Goal: Task Accomplishment & Management: Manage account settings

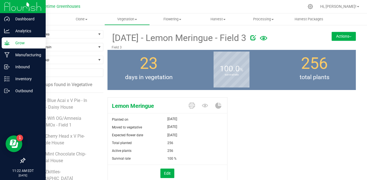
click at [24, 43] on p "Grow" at bounding box center [26, 43] width 33 height 7
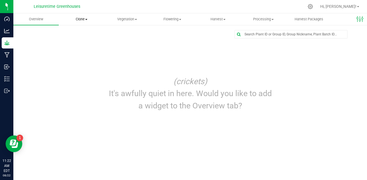
click at [74, 20] on span "Clone" at bounding box center [81, 19] width 45 height 5
click at [87, 40] on span "Cloning groups" at bounding box center [80, 40] width 42 height 5
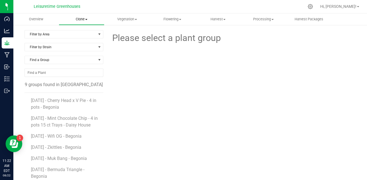
click at [80, 16] on uib-tab-heading "Clone Create plants Cloning groups Cloning plants Apply to plants" at bounding box center [81, 19] width 45 height 11
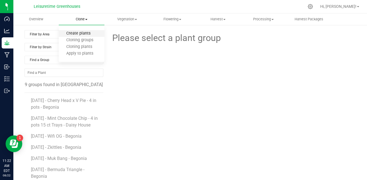
click at [83, 33] on span "Create plants" at bounding box center [78, 33] width 39 height 5
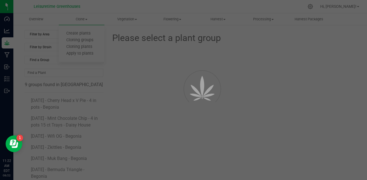
click at [158, 91] on div at bounding box center [183, 90] width 367 height 180
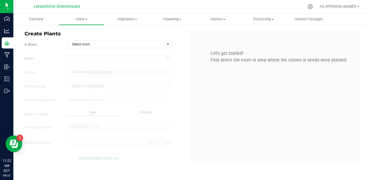
type input "8/22/2025 11:22 AM"
click at [128, 46] on span "Select room" at bounding box center [115, 44] width 97 height 8
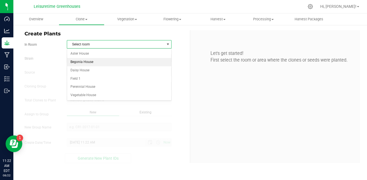
click at [99, 58] on li "Begonia House" at bounding box center [119, 62] width 104 height 8
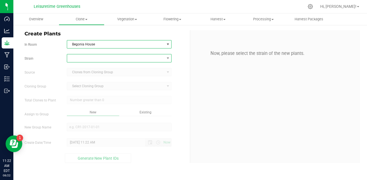
click at [100, 60] on span at bounding box center [115, 58] width 97 height 8
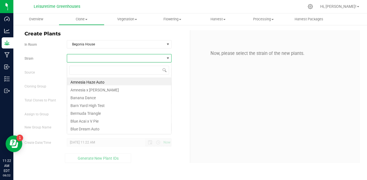
scroll to position [8, 105]
click at [96, 83] on li "Amnesia Haze Auto" at bounding box center [119, 81] width 104 height 8
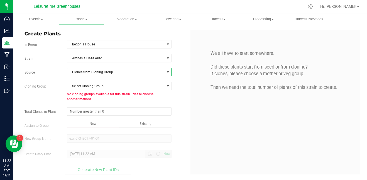
click at [110, 72] on span "Clones from Cloning Group" at bounding box center [115, 72] width 97 height 8
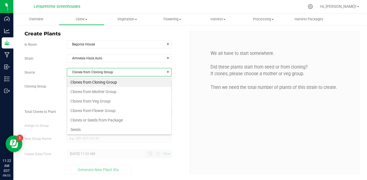
scroll to position [8, 105]
click at [96, 126] on li "Seeds" at bounding box center [119, 129] width 104 height 9
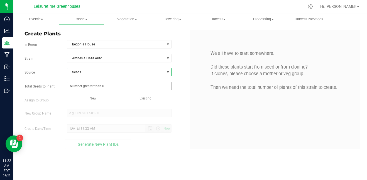
click at [100, 87] on span at bounding box center [119, 86] width 105 height 8
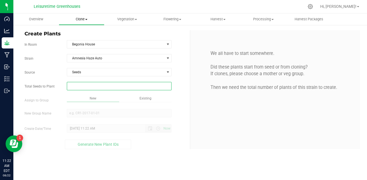
type input "0"
click at [83, 17] on span "Clone" at bounding box center [81, 19] width 45 height 5
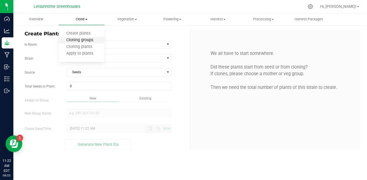
click at [86, 39] on span "Cloning groups" at bounding box center [80, 40] width 42 height 5
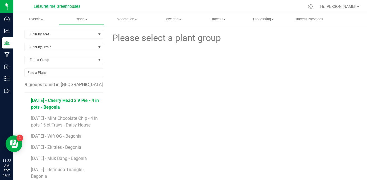
click at [60, 99] on span "[DATE] - Cherry Head x V Pie - 4 in pots - Begonia" at bounding box center [65, 104] width 68 height 12
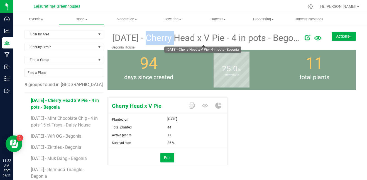
drag, startPoint x: 112, startPoint y: 40, endPoint x: 143, endPoint y: 41, distance: 31.2
click at [143, 41] on span "[DATE] - Cherry Head x V Pie - 4 in pots - Begonia" at bounding box center [206, 38] width 189 height 14
drag, startPoint x: 143, startPoint y: 41, endPoint x: 188, endPoint y: 45, distance: 45.0
click at [188, 45] on p "Begonia House" at bounding box center [211, 47] width 199 height 5
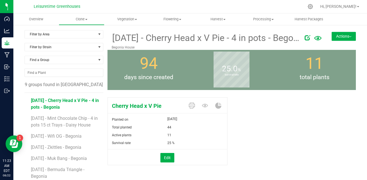
click at [305, 38] on icon at bounding box center [308, 38] width 6 height 6
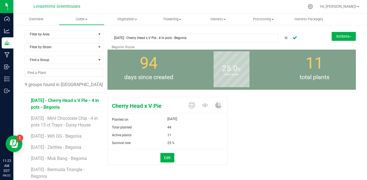
click at [299, 35] on span at bounding box center [298, 37] width 32 height 9
click at [293, 38] on icon "Cancel button" at bounding box center [295, 37] width 4 height 3
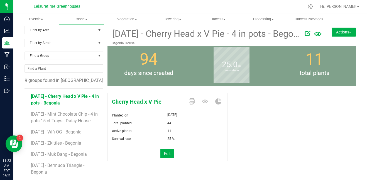
scroll to position [6, 0]
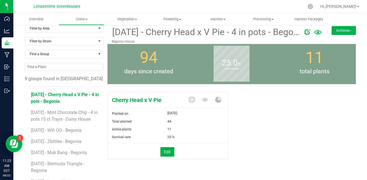
click at [159, 66] on div "94 days since created" at bounding box center [149, 64] width 83 height 40
click at [124, 17] on span "Vegetation" at bounding box center [127, 19] width 45 height 5
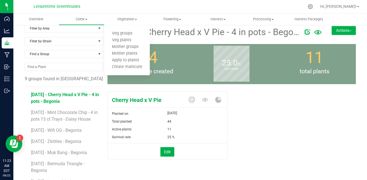
click at [218, 115] on div "[DATE]" at bounding box center [197, 113] width 60 height 7
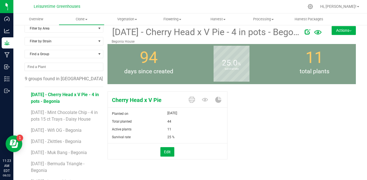
click at [343, 30] on button "Actions" at bounding box center [344, 30] width 24 height 9
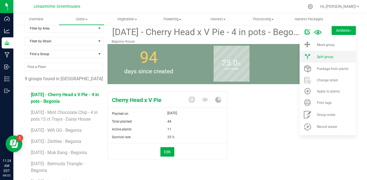
click at [323, 55] on span "Split group" at bounding box center [325, 57] width 16 height 4
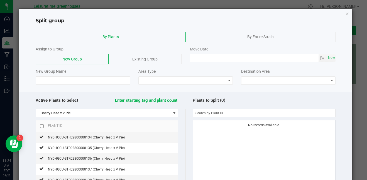
click at [136, 58] on span "Existing Group" at bounding box center [144, 59] width 25 height 4
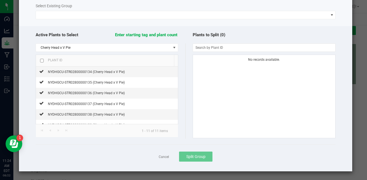
scroll to position [65, 0]
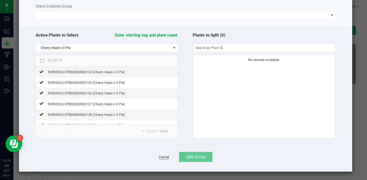
click at [164, 155] on link "Cancel" at bounding box center [164, 157] width 10 height 5
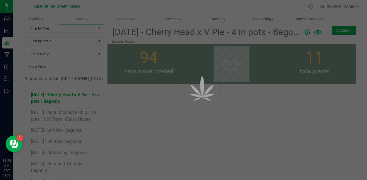
drag, startPoint x: 165, startPoint y: 71, endPoint x: 132, endPoint y: 38, distance: 46.9
click at [132, 38] on div at bounding box center [183, 90] width 367 height 180
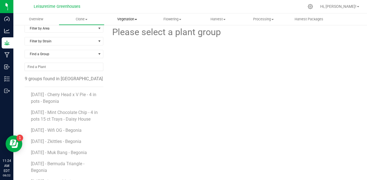
click at [125, 18] on span "Vegetation" at bounding box center [127, 19] width 45 height 5
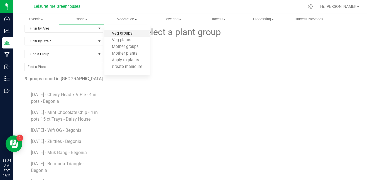
click at [130, 34] on span "Veg groups" at bounding box center [121, 33] width 35 height 5
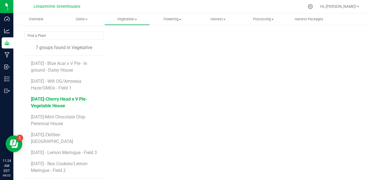
scroll to position [41, 0]
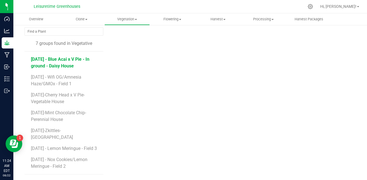
click at [49, 61] on span "5/20/25 - Blue Acai x V Pie - In ground - Daisy House" at bounding box center [60, 63] width 58 height 12
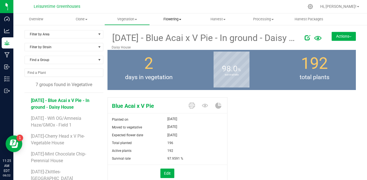
click at [170, 17] on span "Flowering" at bounding box center [172, 19] width 45 height 5
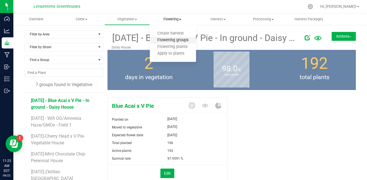
click at [170, 40] on span "Flowering groups" at bounding box center [173, 40] width 46 height 5
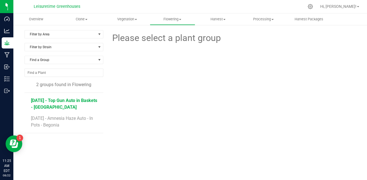
click at [63, 106] on span "[DATE] - Top Gun Auto in Baskets - [GEOGRAPHIC_DATA]" at bounding box center [64, 104] width 66 height 12
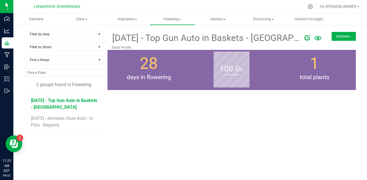
drag, startPoint x: 63, startPoint y: 106, endPoint x: 79, endPoint y: 114, distance: 18.1
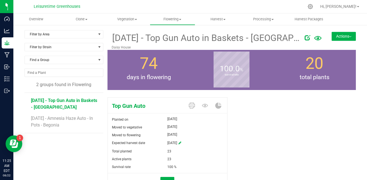
drag, startPoint x: 79, startPoint y: 114, endPoint x: 87, endPoint y: 140, distance: 27.0
click at [87, 140] on div "Filter by Area Filter by Area All Aster House Begonia House Daisy House Field 1…" at bounding box center [66, 116] width 83 height 173
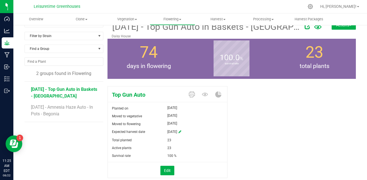
scroll to position [11, 0]
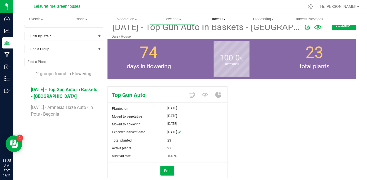
click at [215, 18] on span "Harvest" at bounding box center [218, 19] width 45 height 5
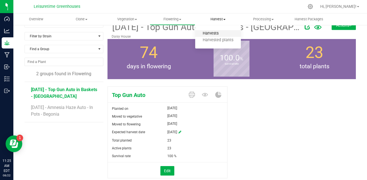
click at [212, 31] on span "Harvests" at bounding box center [210, 33] width 31 height 5
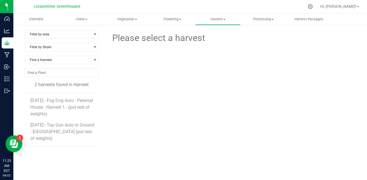
click at [61, 104] on li "3/14/25 - Fog Dog Auto - Perenial House - Harvest 1 - (put rest of weights)" at bounding box center [62, 105] width 64 height 25
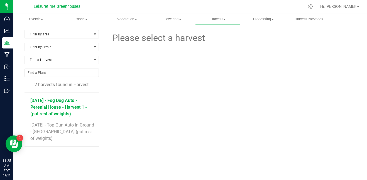
click at [60, 98] on span "3/14/25 - Fog Dog Auto - Perenial House - Harvest 1 - (put rest of weights)" at bounding box center [58, 107] width 57 height 19
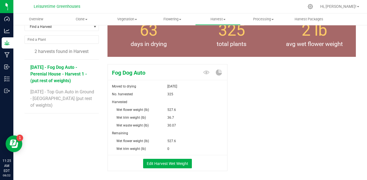
scroll to position [33, 0]
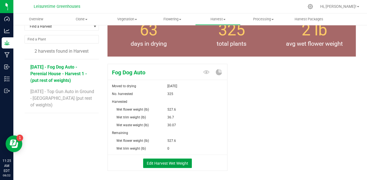
click at [176, 164] on button "Edit Harvest Wet Weight" at bounding box center [167, 162] width 49 height 9
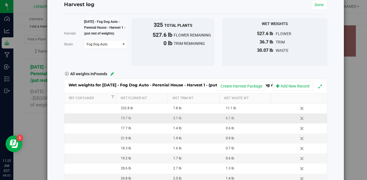
scroll to position [16, 0]
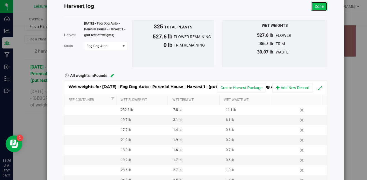
click at [319, 6] on link "Done" at bounding box center [319, 6] width 16 height 9
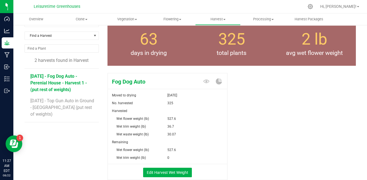
scroll to position [2, 0]
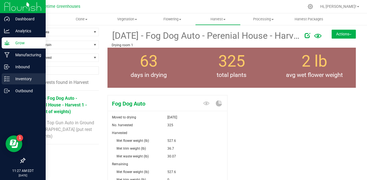
click at [32, 78] on p "Inventory" at bounding box center [26, 78] width 33 height 7
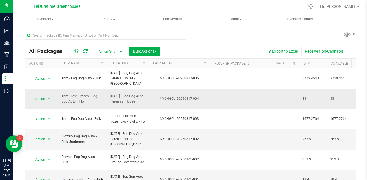
click at [106, 99] on td "Trim Fresh Frozen - Fog Dog Auto - 1 lb" at bounding box center [82, 99] width 49 height 20
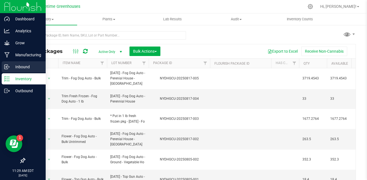
click at [29, 65] on p "Inbound" at bounding box center [26, 67] width 33 height 7
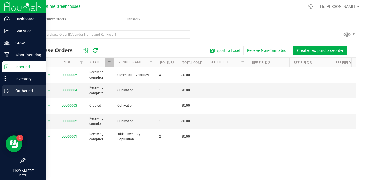
click at [19, 93] on p "Outbound" at bounding box center [26, 90] width 33 height 7
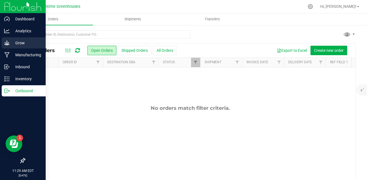
click at [25, 44] on p "Grow" at bounding box center [26, 43] width 33 height 7
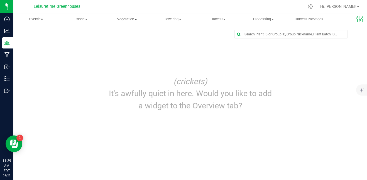
click at [127, 20] on span "Vegetation" at bounding box center [127, 19] width 45 height 5
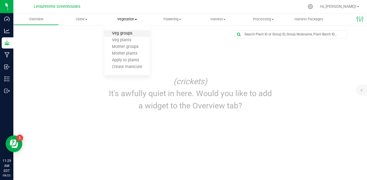
click at [128, 31] on span "Veg groups" at bounding box center [121, 33] width 35 height 5
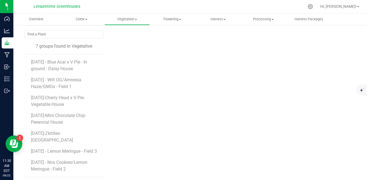
scroll to position [39, 0]
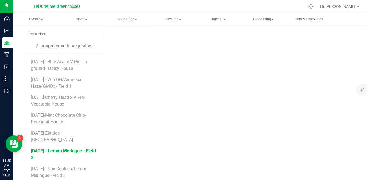
click at [60, 148] on span "7/16/25 - Lemon Meringue - Field 3" at bounding box center [63, 154] width 65 height 12
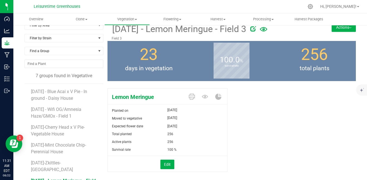
scroll to position [8, 0]
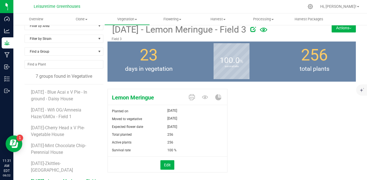
click at [338, 26] on button "Actions" at bounding box center [344, 27] width 24 height 9
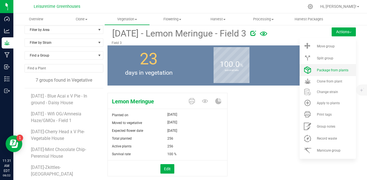
scroll to position [4, 0]
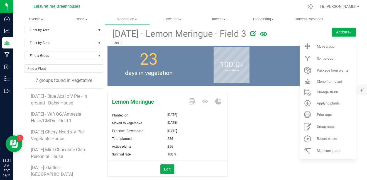
click at [269, 131] on div "Lemon Meringue Planted on Jul 16, 2025 Moved to vegetative Jul 30, 2025 Expecte…" at bounding box center [232, 141] width 249 height 100
click at [346, 33] on button "Actions" at bounding box center [344, 32] width 24 height 9
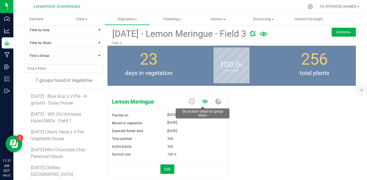
click at [203, 101] on icon at bounding box center [205, 101] width 6 height 6
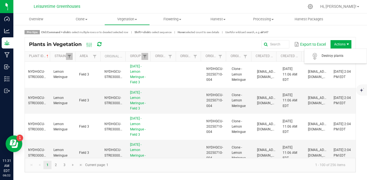
drag, startPoint x: 343, startPoint y: 46, endPoint x: 338, endPoint y: 30, distance: 16.3
click at [338, 30] on div "Pro tips Ctrl/Command + click to select multiple rows or to deselect selected r…" at bounding box center [190, 32] width 331 height 4
click at [342, 43] on span "Actions" at bounding box center [341, 44] width 21 height 8
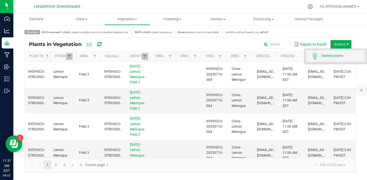
click at [336, 55] on span "Destroy plants" at bounding box center [343, 55] width 42 height 5
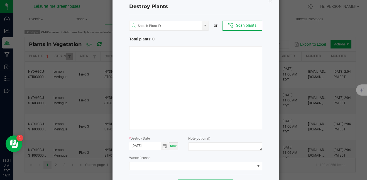
scroll to position [15, 0]
click at [162, 27] on input "NO DATA FOUND" at bounding box center [166, 26] width 72 height 10
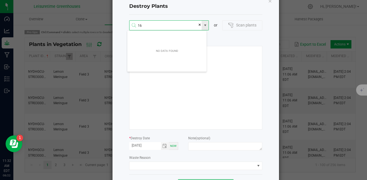
scroll to position [10, 80]
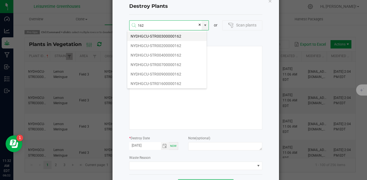
click at [179, 36] on li "NYDHGCU-STR00300000162" at bounding box center [166, 35] width 79 height 9
type input "NYDHGCU-STR00300000162"
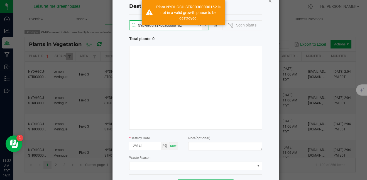
click at [268, 1] on icon "Close" at bounding box center [270, 0] width 4 height 7
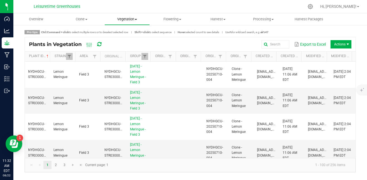
click at [126, 18] on span "Vegetation" at bounding box center [127, 19] width 45 height 5
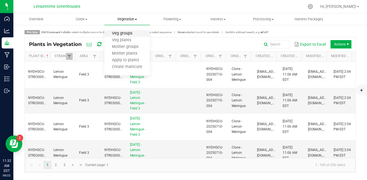
click at [132, 33] on span "Veg groups" at bounding box center [121, 33] width 35 height 5
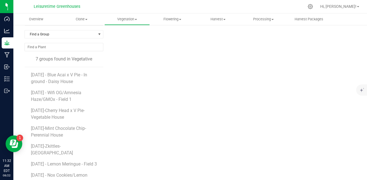
scroll to position [26, 0]
click at [58, 160] on span "7/16/25 - Lemon Meringue - Field 3" at bounding box center [63, 166] width 65 height 12
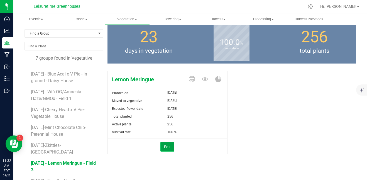
click at [166, 146] on button "Edit" at bounding box center [167, 146] width 14 height 9
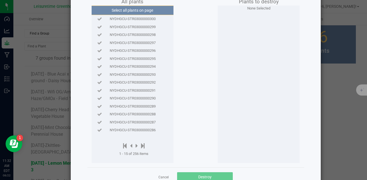
scroll to position [52, 0]
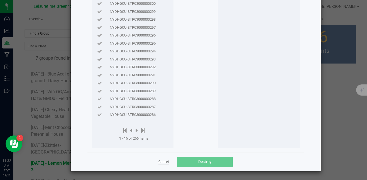
click at [162, 161] on link "Cancel" at bounding box center [163, 162] width 10 height 5
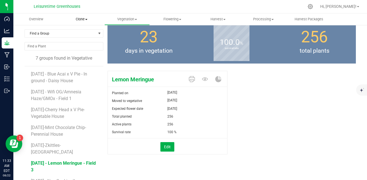
click at [81, 16] on uib-tab-heading "Clone Create plants Cloning groups Cloning plants Apply to plants" at bounding box center [81, 19] width 45 height 11
click at [166, 147] on button "Edit" at bounding box center [167, 146] width 14 height 9
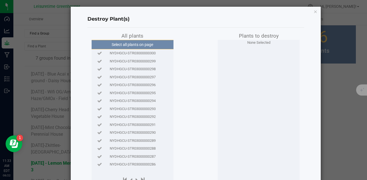
scroll to position [3, 0]
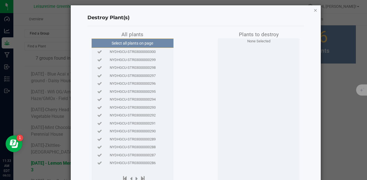
click at [314, 11] on icon "button" at bounding box center [316, 10] width 4 height 7
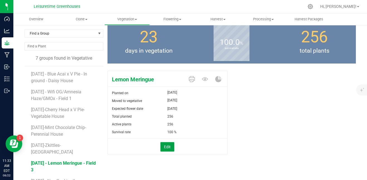
click at [165, 144] on button "Edit" at bounding box center [167, 146] width 14 height 9
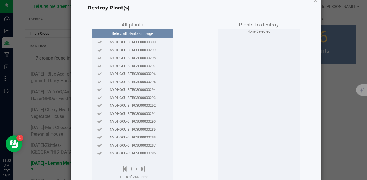
scroll to position [41, 0]
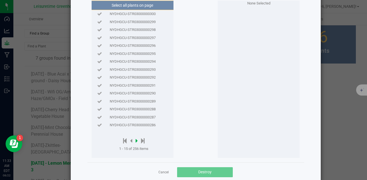
click at [136, 141] on icon at bounding box center [137, 141] width 2 height 6
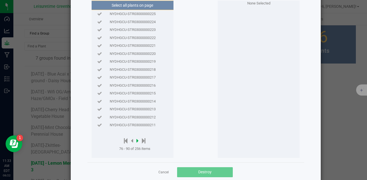
click at [136, 141] on icon at bounding box center [137, 141] width 2 height 6
click at [135, 141] on div at bounding box center [135, 141] width 33 height 7
click at [138, 141] on icon at bounding box center [139, 141] width 2 height 6
click at [137, 141] on div at bounding box center [136, 141] width 35 height 7
click at [138, 140] on icon at bounding box center [139, 141] width 2 height 6
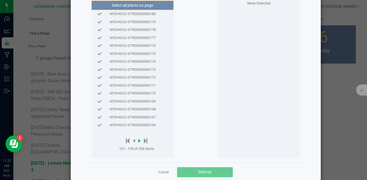
click at [138, 139] on icon at bounding box center [139, 141] width 2 height 6
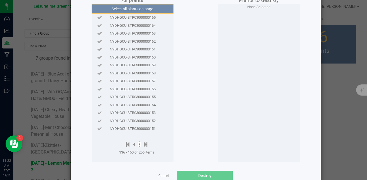
scroll to position [36, 0]
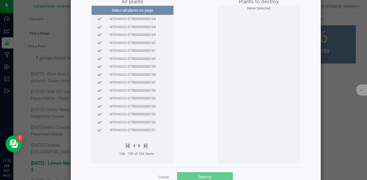
click at [149, 42] on span "NYDHGCU-STR03000000162" at bounding box center [133, 43] width 46 height 6
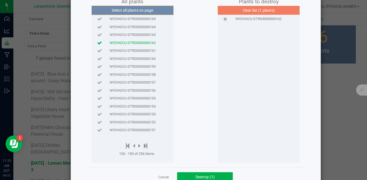
click at [151, 35] on span "NYDHGCU-STR03000000163" at bounding box center [133, 35] width 46 height 6
click at [151, 27] on span "NYDHGCU-STR03000000164" at bounding box center [133, 27] width 46 height 6
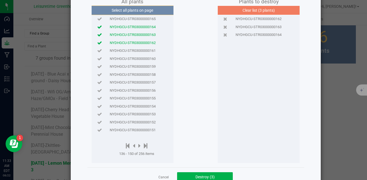
click at [149, 19] on span "NYDHGCU-STR03000000165" at bounding box center [133, 19] width 46 height 6
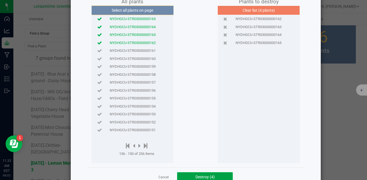
click at [205, 176] on span "Destroy (4)" at bounding box center [205, 177] width 19 height 4
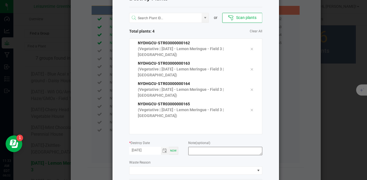
scroll to position [23, 0]
click at [198, 147] on textarea at bounding box center [225, 151] width 74 height 8
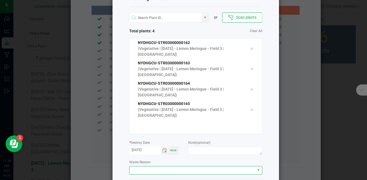
click at [174, 171] on span at bounding box center [193, 170] width 126 height 8
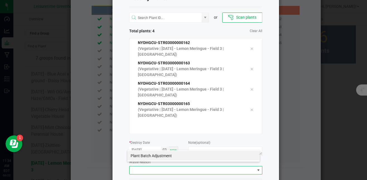
scroll to position [27, 0]
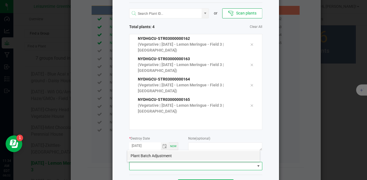
click at [163, 156] on li "Plant Batch Adjustment" at bounding box center [193, 155] width 133 height 9
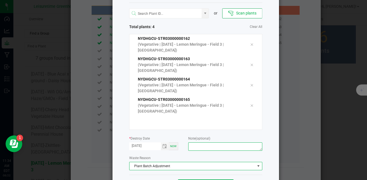
click at [194, 147] on textarea at bounding box center [225, 146] width 74 height 8
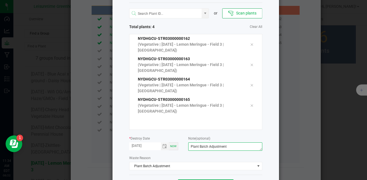
type textarea "Plant Batch Adjustment"
click at [213, 137] on div "Note (optional) Plant Batch Adjustment" at bounding box center [225, 143] width 74 height 17
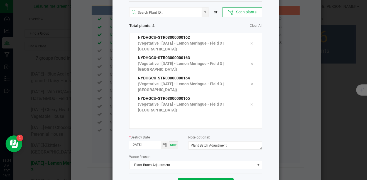
scroll to position [49, 0]
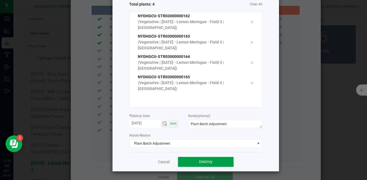
click at [210, 160] on span "Destroy" at bounding box center [205, 161] width 13 height 4
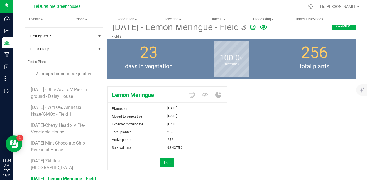
scroll to position [16, 0]
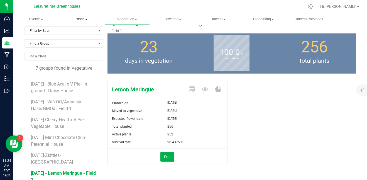
click at [82, 20] on span "Clone" at bounding box center [81, 19] width 45 height 5
click at [114, 7] on div at bounding box center [202, 6] width 204 height 11
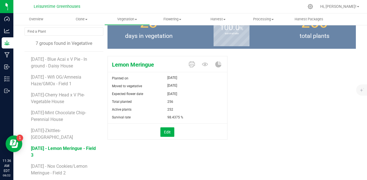
scroll to position [0, 0]
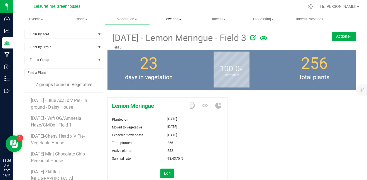
click at [165, 18] on span "Flowering" at bounding box center [172, 19] width 45 height 5
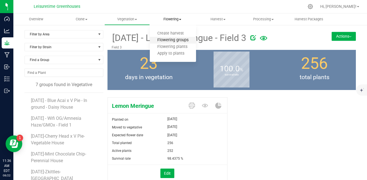
click at [169, 38] on span "Flowering groups" at bounding box center [173, 40] width 46 height 5
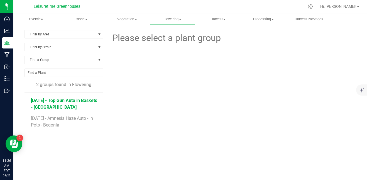
click at [65, 103] on span "[DATE] - Top Gun Auto in Baskets - [GEOGRAPHIC_DATA]" at bounding box center [64, 104] width 66 height 12
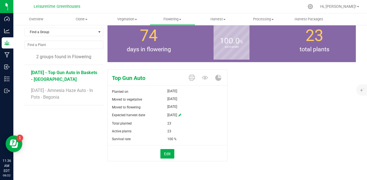
scroll to position [28, 0]
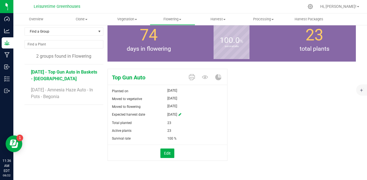
click at [110, 96] on div "Moved to vegetative" at bounding box center [138, 99] width 60 height 8
click at [57, 91] on span "[DATE] - Amnesia Haze Auto - In Pots - Begonia" at bounding box center [63, 93] width 65 height 12
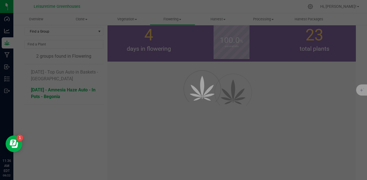
click at [198, 114] on div at bounding box center [194, 101] width 25 height 25
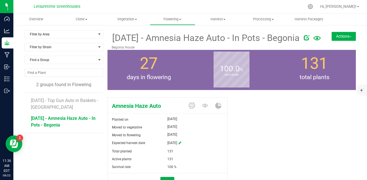
click at [348, 34] on button "Actions" at bounding box center [344, 36] width 24 height 9
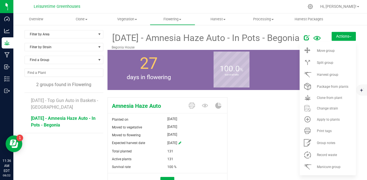
click at [271, 136] on div "Amnesia Haze Auto Planted on [DATE] Moved to vegetative [DATE] Moved to floweri…" at bounding box center [232, 149] width 249 height 108
click at [191, 104] on icon at bounding box center [192, 106] width 6 height 6
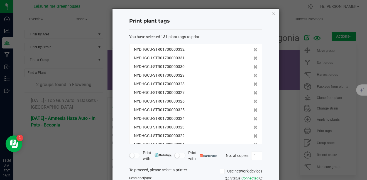
scroll to position [64, 0]
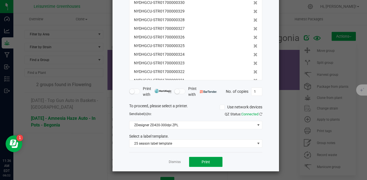
click at [202, 160] on span "Print" at bounding box center [206, 162] width 8 height 4
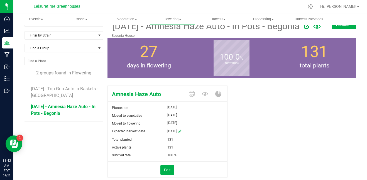
scroll to position [12, 0]
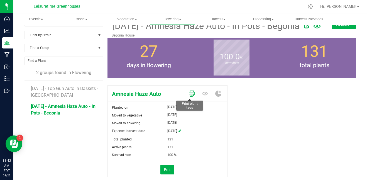
click at [191, 93] on icon at bounding box center [192, 94] width 6 height 6
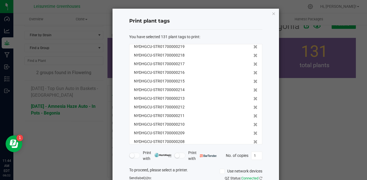
scroll to position [970, 0]
click at [253, 90] on icon at bounding box center [255, 90] width 4 height 4
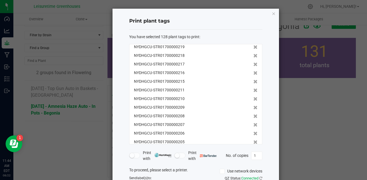
click at [253, 97] on icon at bounding box center [255, 99] width 4 height 4
click at [253, 90] on icon at bounding box center [255, 90] width 4 height 4
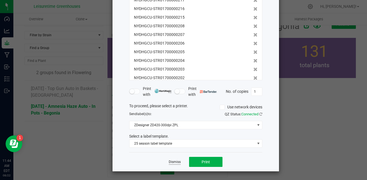
click at [174, 162] on link "Dismiss" at bounding box center [175, 162] width 12 height 5
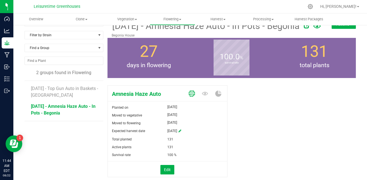
click at [190, 94] on icon at bounding box center [192, 94] width 6 height 6
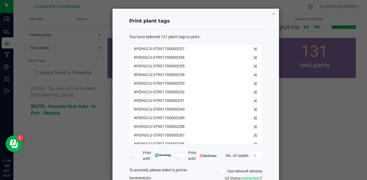
scroll to position [295, 0]
click at [253, 101] on icon at bounding box center [255, 100] width 4 height 4
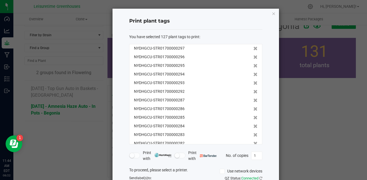
click at [253, 101] on icon at bounding box center [255, 100] width 4 height 4
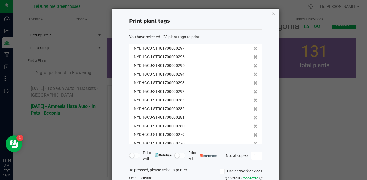
click at [253, 107] on icon at bounding box center [255, 109] width 4 height 4
click at [253, 101] on icon at bounding box center [255, 100] width 4 height 4
click at [253, 107] on icon at bounding box center [255, 109] width 4 height 4
click at [253, 101] on icon at bounding box center [255, 100] width 4 height 4
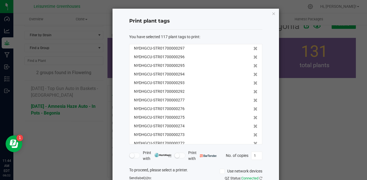
click at [253, 101] on icon at bounding box center [255, 100] width 4 height 4
click at [253, 107] on icon at bounding box center [255, 109] width 4 height 4
click at [253, 101] on icon at bounding box center [255, 100] width 4 height 4
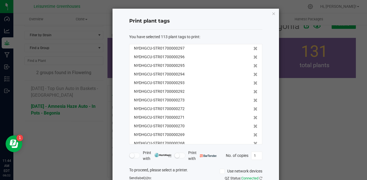
click at [253, 107] on icon at bounding box center [255, 109] width 4 height 4
click at [253, 101] on icon at bounding box center [255, 100] width 4 height 4
click at [253, 107] on icon at bounding box center [255, 109] width 4 height 4
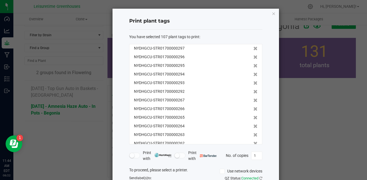
click at [253, 101] on icon at bounding box center [255, 100] width 4 height 4
click at [253, 107] on icon at bounding box center [255, 109] width 4 height 4
click at [253, 101] on icon at bounding box center [255, 100] width 4 height 4
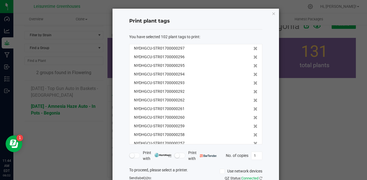
click at [253, 101] on icon at bounding box center [255, 100] width 4 height 4
click at [253, 107] on icon at bounding box center [255, 109] width 4 height 4
click at [253, 101] on icon at bounding box center [255, 100] width 4 height 4
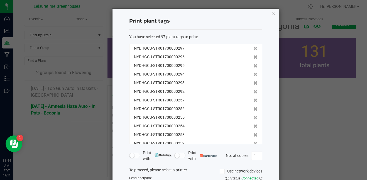
click at [253, 101] on icon at bounding box center [255, 100] width 4 height 4
click at [253, 107] on icon at bounding box center [255, 109] width 4 height 4
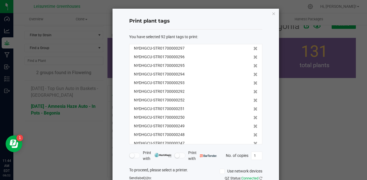
click at [253, 101] on icon at bounding box center [255, 100] width 4 height 4
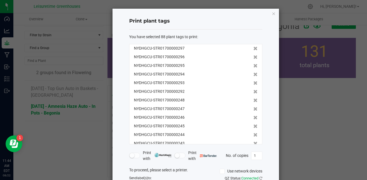
click at [253, 107] on icon at bounding box center [255, 109] width 4 height 4
click at [253, 101] on icon at bounding box center [255, 100] width 4 height 4
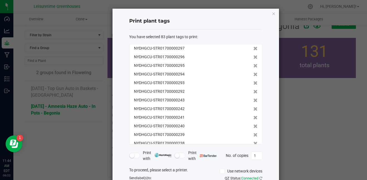
click at [253, 107] on icon at bounding box center [255, 109] width 4 height 4
click at [253, 101] on icon at bounding box center [255, 100] width 4 height 4
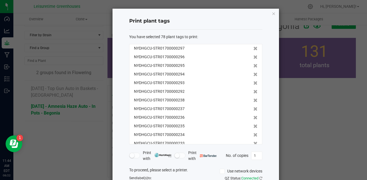
click at [253, 107] on icon at bounding box center [255, 109] width 4 height 4
click at [253, 101] on icon at bounding box center [255, 100] width 4 height 4
click at [253, 107] on icon at bounding box center [255, 109] width 4 height 4
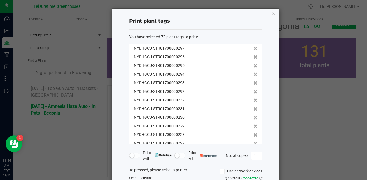
click at [253, 101] on icon at bounding box center [255, 100] width 4 height 4
click at [253, 107] on icon at bounding box center [255, 109] width 4 height 4
click at [253, 101] on icon at bounding box center [255, 100] width 4 height 4
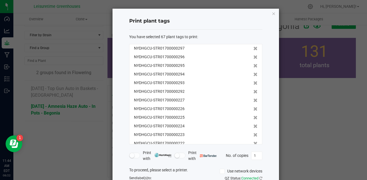
click at [253, 101] on icon at bounding box center [255, 100] width 4 height 4
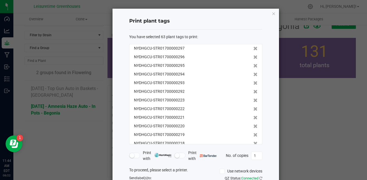
click at [253, 107] on icon at bounding box center [255, 109] width 4 height 4
click at [253, 101] on icon at bounding box center [255, 100] width 4 height 4
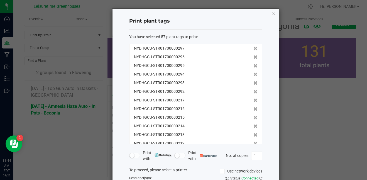
click at [253, 101] on icon at bounding box center [255, 100] width 4 height 4
click at [253, 107] on icon at bounding box center [255, 109] width 4 height 4
click at [253, 101] on icon at bounding box center [255, 100] width 4 height 4
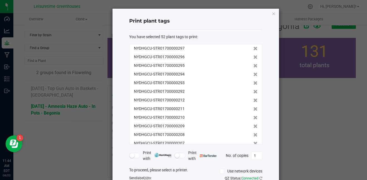
click at [253, 101] on icon at bounding box center [255, 100] width 4 height 4
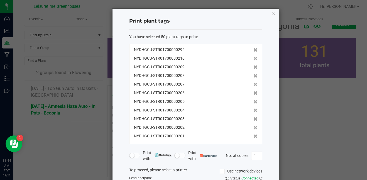
scroll to position [64, 0]
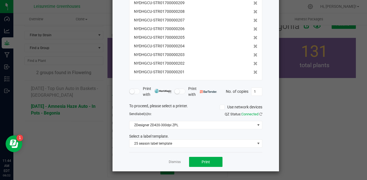
click at [176, 159] on app-cancel-button "Dismiss" at bounding box center [175, 162] width 12 height 6
click at [174, 162] on link "Dismiss" at bounding box center [175, 162] width 12 height 5
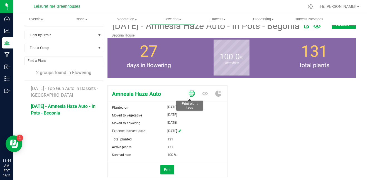
drag, startPoint x: 188, startPoint y: 96, endPoint x: 191, endPoint y: 91, distance: 5.3
click at [191, 91] on icon at bounding box center [192, 94] width 6 height 6
click at [191, 92] on icon at bounding box center [192, 94] width 6 height 6
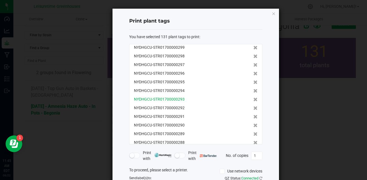
scroll to position [280, 0]
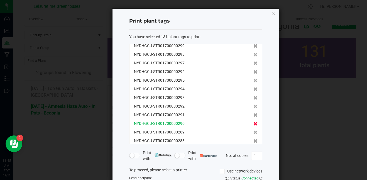
click at [253, 122] on icon at bounding box center [255, 124] width 4 height 4
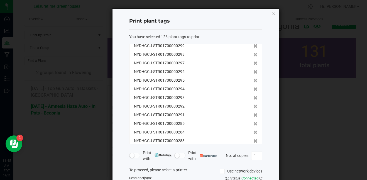
click at [253, 122] on icon at bounding box center [255, 124] width 4 height 4
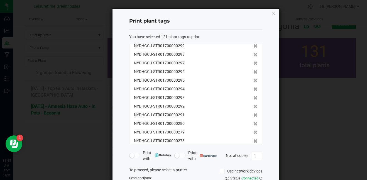
click at [253, 122] on icon at bounding box center [255, 124] width 4 height 4
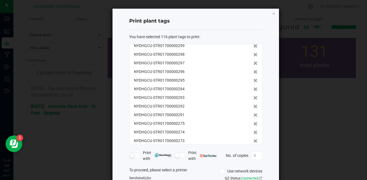
click at [253, 122] on icon at bounding box center [255, 124] width 4 height 4
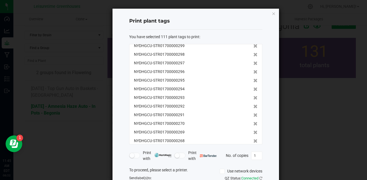
click at [253, 122] on icon at bounding box center [255, 124] width 4 height 4
click at [253, 130] on icon at bounding box center [255, 132] width 4 height 4
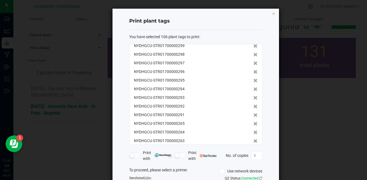
click at [253, 122] on icon at bounding box center [255, 124] width 4 height 4
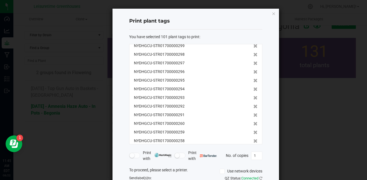
click at [253, 122] on icon at bounding box center [255, 124] width 4 height 4
click at [253, 130] on icon at bounding box center [255, 132] width 4 height 4
click at [253, 122] on icon at bounding box center [255, 124] width 4 height 4
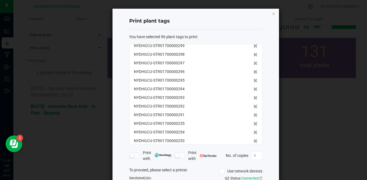
click at [253, 122] on icon at bounding box center [255, 124] width 4 height 4
click at [253, 130] on icon at bounding box center [255, 132] width 4 height 4
click at [253, 122] on icon at bounding box center [255, 124] width 4 height 4
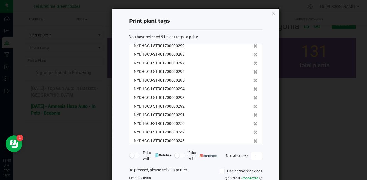
click at [253, 122] on icon at bounding box center [255, 124] width 4 height 4
click at [253, 130] on icon at bounding box center [255, 132] width 4 height 4
click at [253, 122] on icon at bounding box center [255, 124] width 4 height 4
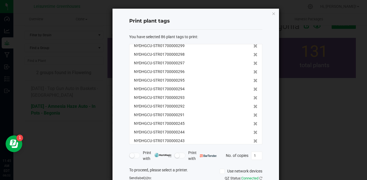
click at [253, 122] on icon at bounding box center [255, 124] width 4 height 4
click at [253, 130] on icon at bounding box center [255, 132] width 4 height 4
click at [253, 122] on icon at bounding box center [255, 124] width 4 height 4
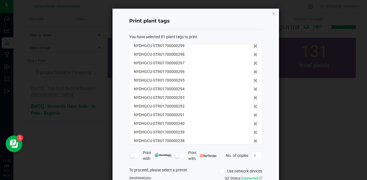
click at [253, 122] on icon at bounding box center [255, 124] width 4 height 4
click at [253, 130] on icon at bounding box center [255, 132] width 4 height 4
click at [253, 122] on icon at bounding box center [255, 124] width 4 height 4
click at [253, 130] on icon at bounding box center [255, 132] width 4 height 4
click at [253, 122] on icon at bounding box center [255, 124] width 4 height 4
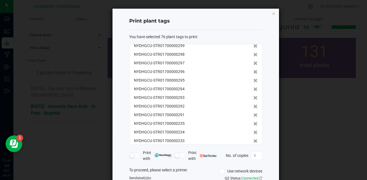
click at [253, 122] on icon at bounding box center [255, 124] width 4 height 4
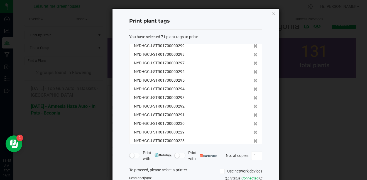
click at [253, 122] on icon at bounding box center [255, 124] width 4 height 4
click at [253, 130] on icon at bounding box center [255, 132] width 4 height 4
click at [253, 122] on icon at bounding box center [255, 124] width 4 height 4
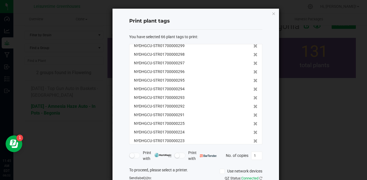
click at [253, 122] on icon at bounding box center [255, 124] width 4 height 4
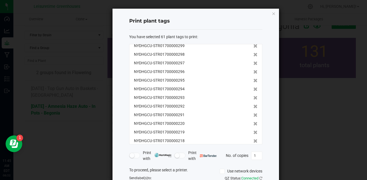
click at [253, 122] on icon at bounding box center [255, 124] width 4 height 4
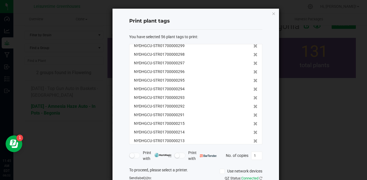
click at [253, 122] on icon at bounding box center [255, 124] width 4 height 4
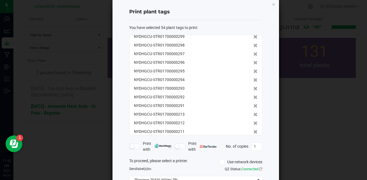
scroll to position [9, 0]
click at [253, 105] on icon at bounding box center [255, 106] width 4 height 4
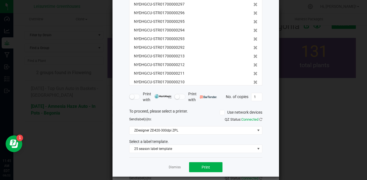
scroll to position [59, 0]
click at [198, 165] on button "Print" at bounding box center [205, 167] width 33 height 10
click at [172, 169] on link "Dismiss" at bounding box center [175, 167] width 12 height 5
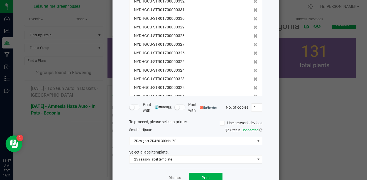
scroll to position [52, 0]
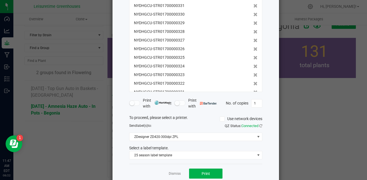
click at [235, 41] on div "NYDHGCU-STR01700000327" at bounding box center [196, 40] width 124 height 6
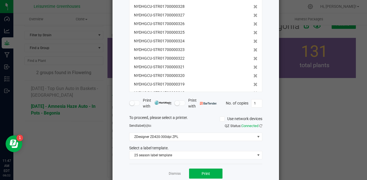
scroll to position [64, 0]
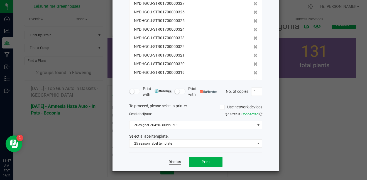
click at [175, 164] on link "Dismiss" at bounding box center [175, 162] width 12 height 5
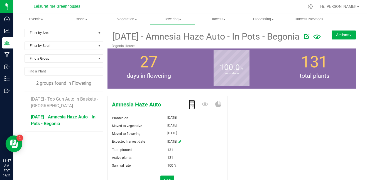
scroll to position [1, 0]
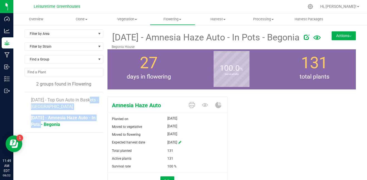
drag, startPoint x: 74, startPoint y: 101, endPoint x: 92, endPoint y: 116, distance: 23.9
click at [92, 116] on ul "[DATE] - Top Gun Auto in Baskets - [GEOGRAPHIC_DATA] [DATE] - Amnesia Haze Auto…" at bounding box center [67, 112] width 72 height 40
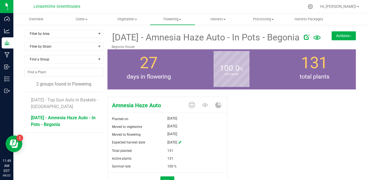
click at [266, 122] on div "Amnesia Haze Auto Planted on [DATE] Moved to vegetative [DATE] Moved to floweri…" at bounding box center [232, 148] width 249 height 108
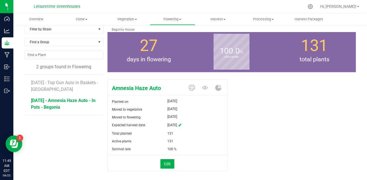
scroll to position [18, 0]
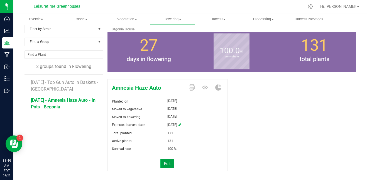
click at [169, 164] on button "Edit" at bounding box center [167, 163] width 14 height 9
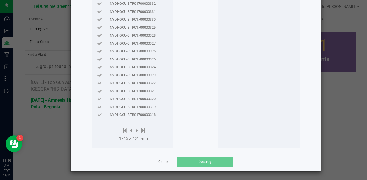
scroll to position [51, 0]
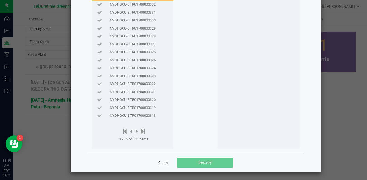
click at [159, 162] on link "Cancel" at bounding box center [163, 162] width 10 height 5
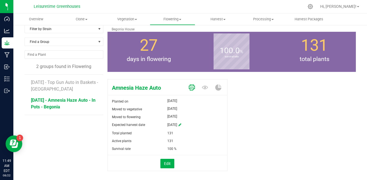
click at [190, 89] on icon at bounding box center [192, 87] width 6 height 6
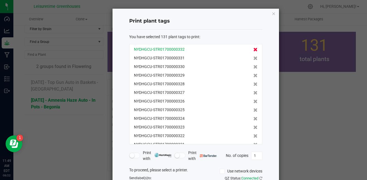
click at [253, 50] on icon at bounding box center [255, 50] width 4 height 4
click at [253, 56] on icon at bounding box center [255, 58] width 4 height 4
click at [253, 50] on icon at bounding box center [255, 50] width 4 height 4
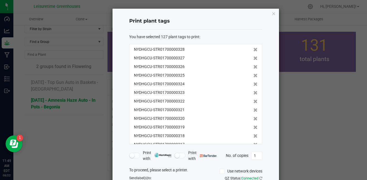
click at [253, 56] on icon at bounding box center [255, 58] width 4 height 4
click at [253, 50] on icon at bounding box center [255, 50] width 4 height 4
click at [253, 56] on icon at bounding box center [255, 58] width 4 height 4
click at [253, 50] on icon at bounding box center [255, 50] width 4 height 4
click at [253, 56] on icon at bounding box center [255, 58] width 4 height 4
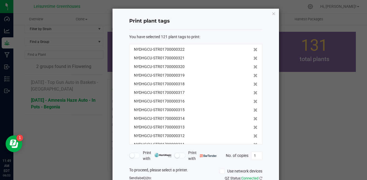
click at [253, 50] on icon at bounding box center [255, 50] width 4 height 4
click at [253, 56] on icon at bounding box center [255, 58] width 4 height 4
click at [253, 50] on icon at bounding box center [255, 50] width 4 height 4
click at [253, 56] on icon at bounding box center [255, 58] width 4 height 4
click at [253, 50] on icon at bounding box center [255, 50] width 4 height 4
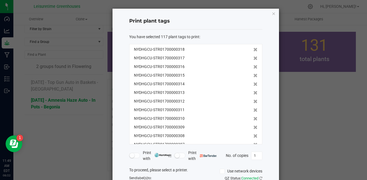
click at [253, 56] on icon at bounding box center [255, 58] width 4 height 4
click at [253, 50] on icon at bounding box center [255, 50] width 4 height 4
click at [253, 56] on icon at bounding box center [255, 58] width 4 height 4
click at [253, 50] on icon at bounding box center [255, 50] width 4 height 4
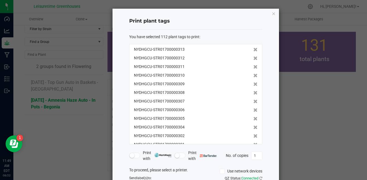
click at [253, 56] on icon at bounding box center [255, 58] width 4 height 4
click at [253, 50] on icon at bounding box center [255, 50] width 4 height 4
click at [253, 56] on icon at bounding box center [255, 58] width 4 height 4
click at [253, 50] on icon at bounding box center [255, 50] width 4 height 4
click at [253, 56] on icon at bounding box center [255, 58] width 4 height 4
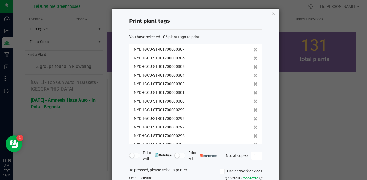
click at [253, 50] on icon at bounding box center [255, 50] width 4 height 4
click at [253, 56] on icon at bounding box center [255, 58] width 4 height 4
click at [253, 50] on icon at bounding box center [255, 50] width 4 height 4
click at [253, 56] on icon at bounding box center [255, 58] width 4 height 4
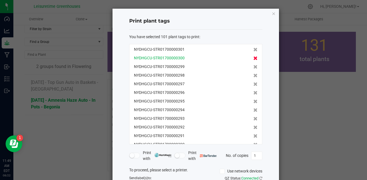
click at [253, 50] on icon at bounding box center [255, 50] width 4 height 4
click at [253, 56] on icon at bounding box center [255, 58] width 4 height 4
click at [253, 50] on icon at bounding box center [255, 50] width 4 height 4
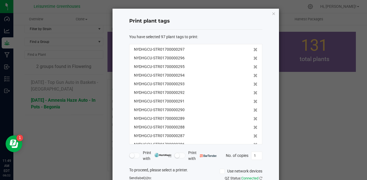
click at [253, 56] on icon at bounding box center [255, 58] width 4 height 4
click at [253, 50] on icon at bounding box center [255, 50] width 4 height 4
click at [253, 56] on icon at bounding box center [255, 58] width 4 height 4
click at [253, 50] on icon at bounding box center [255, 50] width 4 height 4
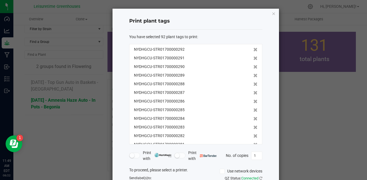
click at [253, 56] on icon at bounding box center [255, 58] width 4 height 4
click at [253, 50] on icon at bounding box center [255, 50] width 4 height 4
click at [253, 56] on icon at bounding box center [255, 58] width 4 height 4
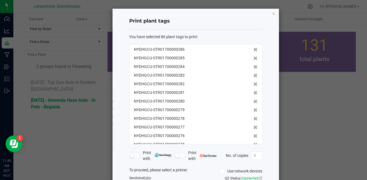
click at [253, 50] on icon at bounding box center [255, 50] width 4 height 4
click at [253, 56] on icon at bounding box center [255, 58] width 4 height 4
click at [253, 50] on icon at bounding box center [255, 50] width 4 height 4
click at [253, 56] on icon at bounding box center [255, 58] width 4 height 4
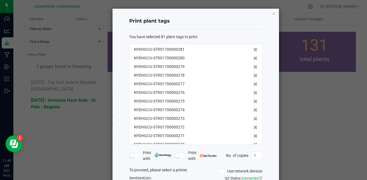
click at [253, 50] on icon at bounding box center [255, 50] width 4 height 4
click at [253, 56] on icon at bounding box center [255, 58] width 4 height 4
click at [253, 50] on icon at bounding box center [255, 50] width 4 height 4
click at [253, 56] on icon at bounding box center [255, 58] width 4 height 4
click at [253, 50] on icon at bounding box center [255, 50] width 4 height 4
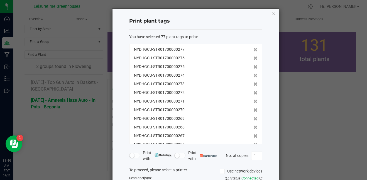
click at [253, 56] on icon at bounding box center [255, 58] width 4 height 4
click at [253, 50] on icon at bounding box center [255, 50] width 4 height 4
click at [253, 56] on icon at bounding box center [255, 58] width 4 height 4
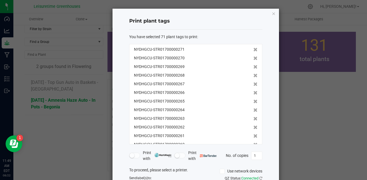
click at [253, 50] on icon at bounding box center [255, 50] width 4 height 4
click at [253, 56] on icon at bounding box center [255, 58] width 4 height 4
click at [253, 50] on icon at bounding box center [255, 50] width 4 height 4
click at [253, 56] on icon at bounding box center [255, 58] width 4 height 4
click at [253, 50] on icon at bounding box center [255, 50] width 4 height 4
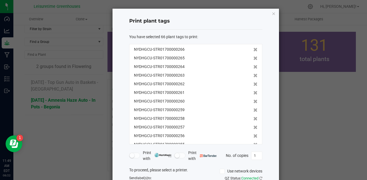
click at [253, 50] on icon at bounding box center [255, 50] width 4 height 4
click at [253, 56] on icon at bounding box center [255, 58] width 4 height 4
click at [253, 50] on icon at bounding box center [255, 50] width 4 height 4
click at [253, 56] on icon at bounding box center [255, 58] width 4 height 4
click at [253, 50] on icon at bounding box center [255, 50] width 4 height 4
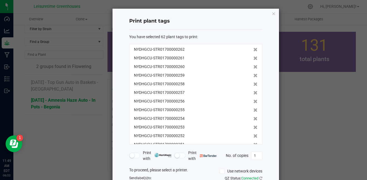
click at [253, 56] on icon at bounding box center [255, 58] width 4 height 4
click at [253, 50] on icon at bounding box center [255, 50] width 4 height 4
click at [253, 56] on icon at bounding box center [255, 58] width 4 height 4
click at [253, 50] on icon at bounding box center [255, 50] width 4 height 4
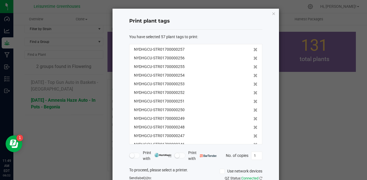
click at [253, 56] on icon at bounding box center [255, 58] width 4 height 4
click at [253, 50] on icon at bounding box center [255, 50] width 4 height 4
click at [253, 56] on icon at bounding box center [255, 58] width 4 height 4
click at [253, 50] on icon at bounding box center [255, 50] width 4 height 4
click at [253, 56] on icon at bounding box center [255, 58] width 4 height 4
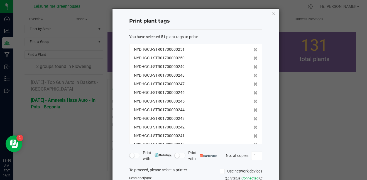
click at [253, 50] on icon at bounding box center [255, 50] width 4 height 4
click at [253, 56] on icon at bounding box center [255, 58] width 4 height 4
click at [253, 50] on icon at bounding box center [255, 50] width 4 height 4
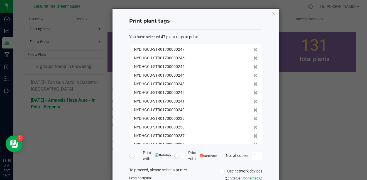
click at [253, 56] on icon at bounding box center [255, 58] width 4 height 4
click at [253, 50] on icon at bounding box center [255, 50] width 4 height 4
click at [253, 56] on icon at bounding box center [255, 58] width 4 height 4
click at [253, 50] on icon at bounding box center [255, 50] width 4 height 4
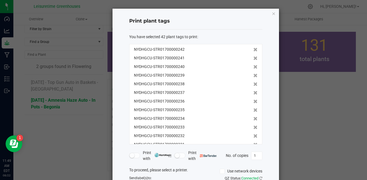
click at [253, 56] on icon at bounding box center [255, 58] width 4 height 4
click at [253, 50] on icon at bounding box center [255, 50] width 4 height 4
click at [253, 56] on icon at bounding box center [255, 58] width 4 height 4
click at [253, 50] on icon at bounding box center [255, 50] width 4 height 4
click at [253, 56] on icon at bounding box center [255, 58] width 4 height 4
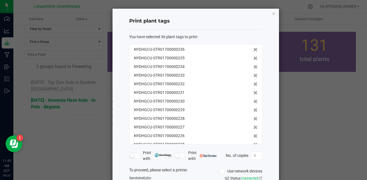
click at [253, 50] on icon at bounding box center [255, 50] width 4 height 4
click at [253, 56] on icon at bounding box center [255, 58] width 4 height 4
click at [253, 50] on icon at bounding box center [255, 50] width 4 height 4
click at [253, 56] on icon at bounding box center [255, 58] width 4 height 4
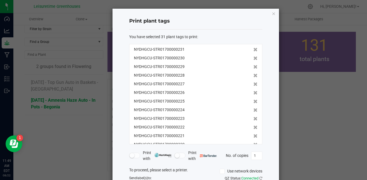
click at [253, 50] on icon at bounding box center [255, 50] width 4 height 4
click at [253, 56] on icon at bounding box center [255, 58] width 4 height 4
click at [253, 50] on icon at bounding box center [255, 50] width 4 height 4
click at [253, 56] on icon at bounding box center [255, 58] width 4 height 4
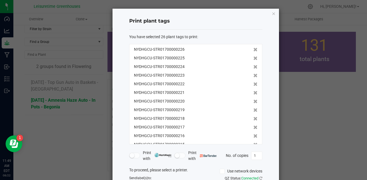
click at [253, 50] on icon at bounding box center [255, 50] width 4 height 4
click at [253, 56] on icon at bounding box center [255, 58] width 4 height 4
click at [253, 50] on icon at bounding box center [255, 50] width 4 height 4
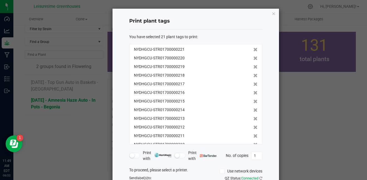
click at [253, 50] on icon at bounding box center [255, 50] width 4 height 4
click at [253, 56] on icon at bounding box center [255, 58] width 4 height 4
click at [253, 50] on icon at bounding box center [255, 50] width 4 height 4
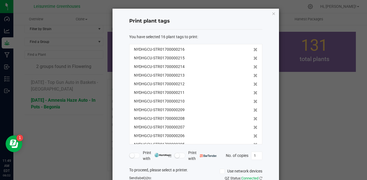
click at [253, 50] on icon at bounding box center [255, 50] width 4 height 4
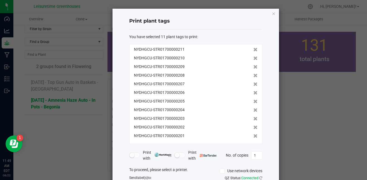
click at [253, 50] on icon at bounding box center [255, 50] width 4 height 4
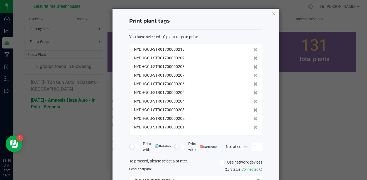
click at [253, 50] on icon at bounding box center [255, 50] width 4 height 4
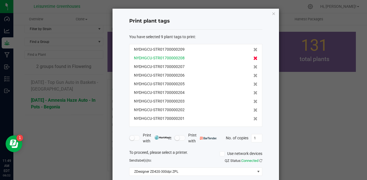
click at [253, 59] on icon at bounding box center [255, 58] width 4 height 4
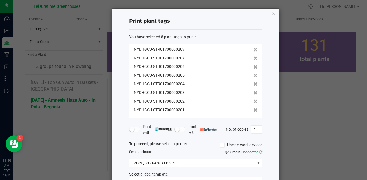
click at [253, 59] on icon at bounding box center [255, 58] width 4 height 4
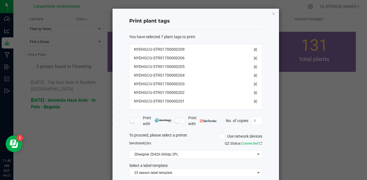
click at [253, 59] on icon at bounding box center [255, 58] width 4 height 4
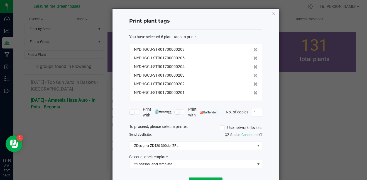
click at [253, 59] on icon at bounding box center [255, 58] width 4 height 4
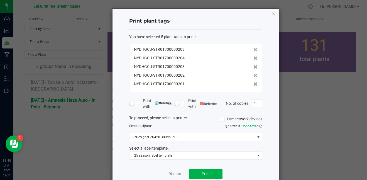
click at [253, 59] on icon at bounding box center [255, 58] width 4 height 4
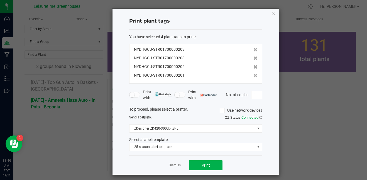
click at [253, 59] on icon at bounding box center [255, 58] width 4 height 4
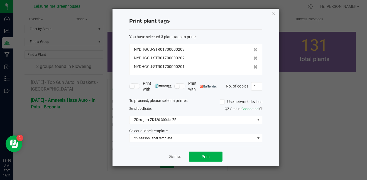
click at [253, 59] on icon at bounding box center [255, 58] width 4 height 4
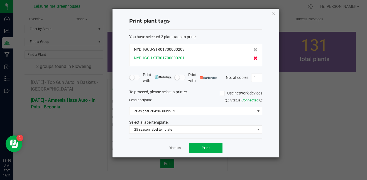
click at [253, 59] on icon at bounding box center [255, 58] width 4 height 4
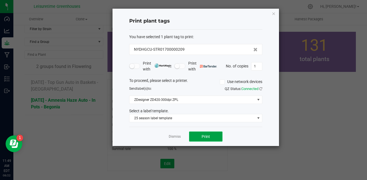
click at [212, 132] on button "Print" at bounding box center [205, 136] width 33 height 10
click at [175, 136] on link "Dismiss" at bounding box center [175, 136] width 12 height 5
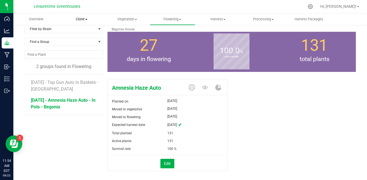
click at [83, 21] on span "Clone" at bounding box center [81, 19] width 45 height 5
click at [87, 41] on span "Cloning groups" at bounding box center [80, 40] width 42 height 5
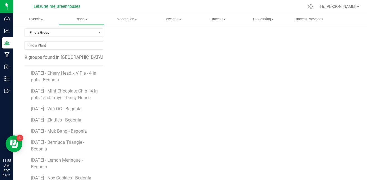
scroll to position [24, 0]
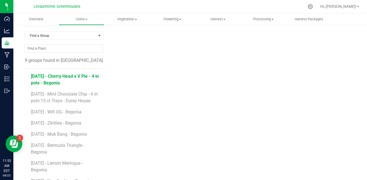
click at [65, 76] on span "[DATE] - Cherry Head x V Pie - 4 in pots - Begonia" at bounding box center [65, 80] width 68 height 12
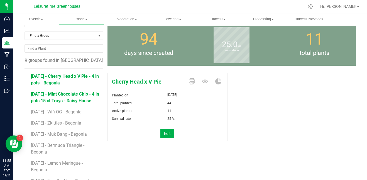
click at [58, 92] on span "[DATE] - Mint Chocolate Chip - 4 in pots 15 ct Trays - Daisy House" at bounding box center [65, 97] width 68 height 12
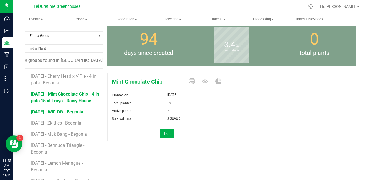
click at [73, 112] on span "[DATE] - Wifi OG - Begonia" at bounding box center [57, 111] width 52 height 5
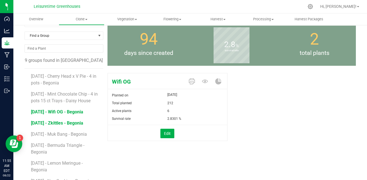
click at [69, 123] on span "[DATE] - Zkittles - Begonia" at bounding box center [57, 122] width 52 height 5
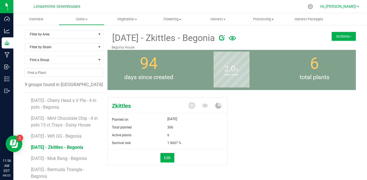
click at [352, 4] on link "Hi, [PERSON_NAME]!" at bounding box center [339, 7] width 43 height 6
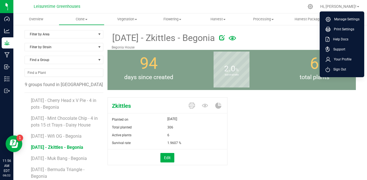
click at [322, 91] on div "Zkittles Planted on [DATE] Total planted 306 Active plants 6 Survival rate" at bounding box center [231, 134] width 257 height 89
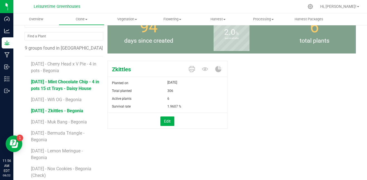
scroll to position [40, 0]
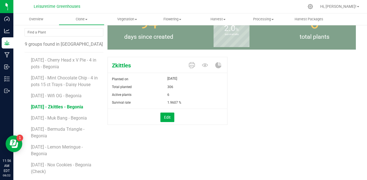
drag, startPoint x: 58, startPoint y: 123, endPoint x: 43, endPoint y: 115, distance: 16.6
click at [43, 115] on li "[DATE] - Muk Bang - Begonia" at bounding box center [65, 115] width 69 height 11
click at [57, 119] on span "[DATE] - Muk Bang - Begonia" at bounding box center [60, 117] width 58 height 5
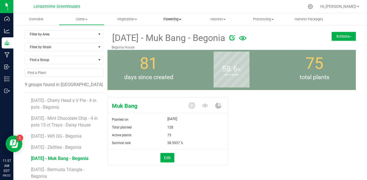
click at [174, 17] on span "Flowering" at bounding box center [172, 19] width 45 height 5
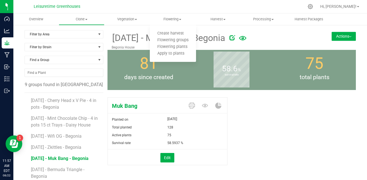
click at [182, 5] on div at bounding box center [202, 6] width 204 height 11
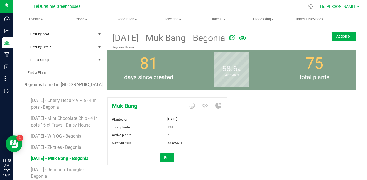
click at [346, 7] on span "Hi, [PERSON_NAME]!" at bounding box center [338, 6] width 36 height 4
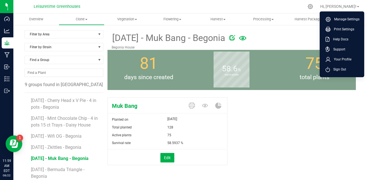
click at [297, 43] on form at bounding box center [267, 38] width 85 height 14
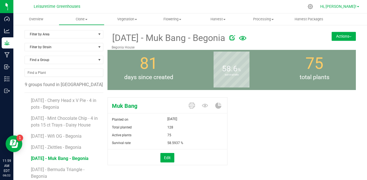
click at [348, 6] on span "Hi, [PERSON_NAME]!" at bounding box center [338, 6] width 36 height 4
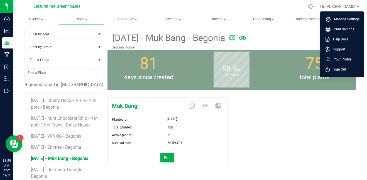
click at [304, 35] on div at bounding box center [272, 36] width 85 height 11
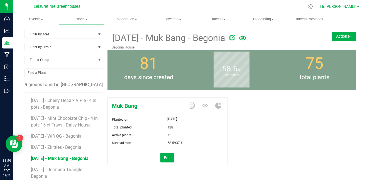
click at [344, 4] on span "Hi, [PERSON_NAME]!" at bounding box center [338, 6] width 36 height 4
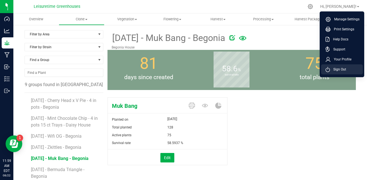
click at [335, 68] on span "Sign Out" at bounding box center [338, 70] width 16 height 6
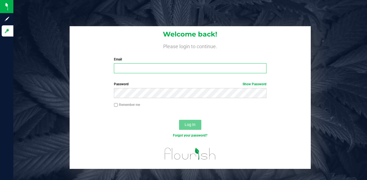
type input "[EMAIL_ADDRESS][DOMAIN_NAME]"
click at [187, 72] on input "[EMAIL_ADDRESS][DOMAIN_NAME]" at bounding box center [190, 68] width 153 height 10
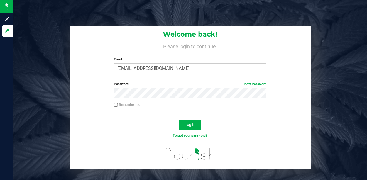
click at [244, 117] on div at bounding box center [191, 115] width 242 height 4
drag, startPoint x: 194, startPoint y: 70, endPoint x: 77, endPoint y: 66, distance: 116.5
click at [77, 66] on div "Welcome back! Please login to continue. Email [EMAIL_ADDRESS][DOMAIN_NAME] Requ…" at bounding box center [191, 52] width 242 height 52
type input "[EMAIL_ADDRESS][DOMAIN_NAME]"
click at [252, 86] on link "Show Password" at bounding box center [255, 84] width 24 height 4
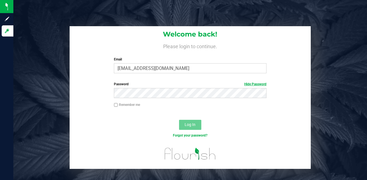
click at [254, 82] on link "Hide Password" at bounding box center [255, 84] width 22 height 4
click at [254, 82] on link "Show Password" at bounding box center [255, 84] width 24 height 4
click at [132, 106] on label "Remember me" at bounding box center [127, 104] width 26 height 5
click at [118, 106] on input "Remember me" at bounding box center [116, 105] width 4 height 4
checkbox input "true"
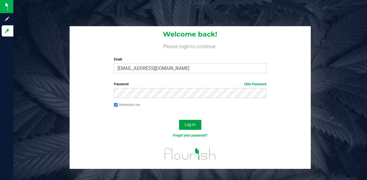
click at [193, 123] on span "Log In" at bounding box center [190, 124] width 11 height 4
